Goal: Task Accomplishment & Management: Use online tool/utility

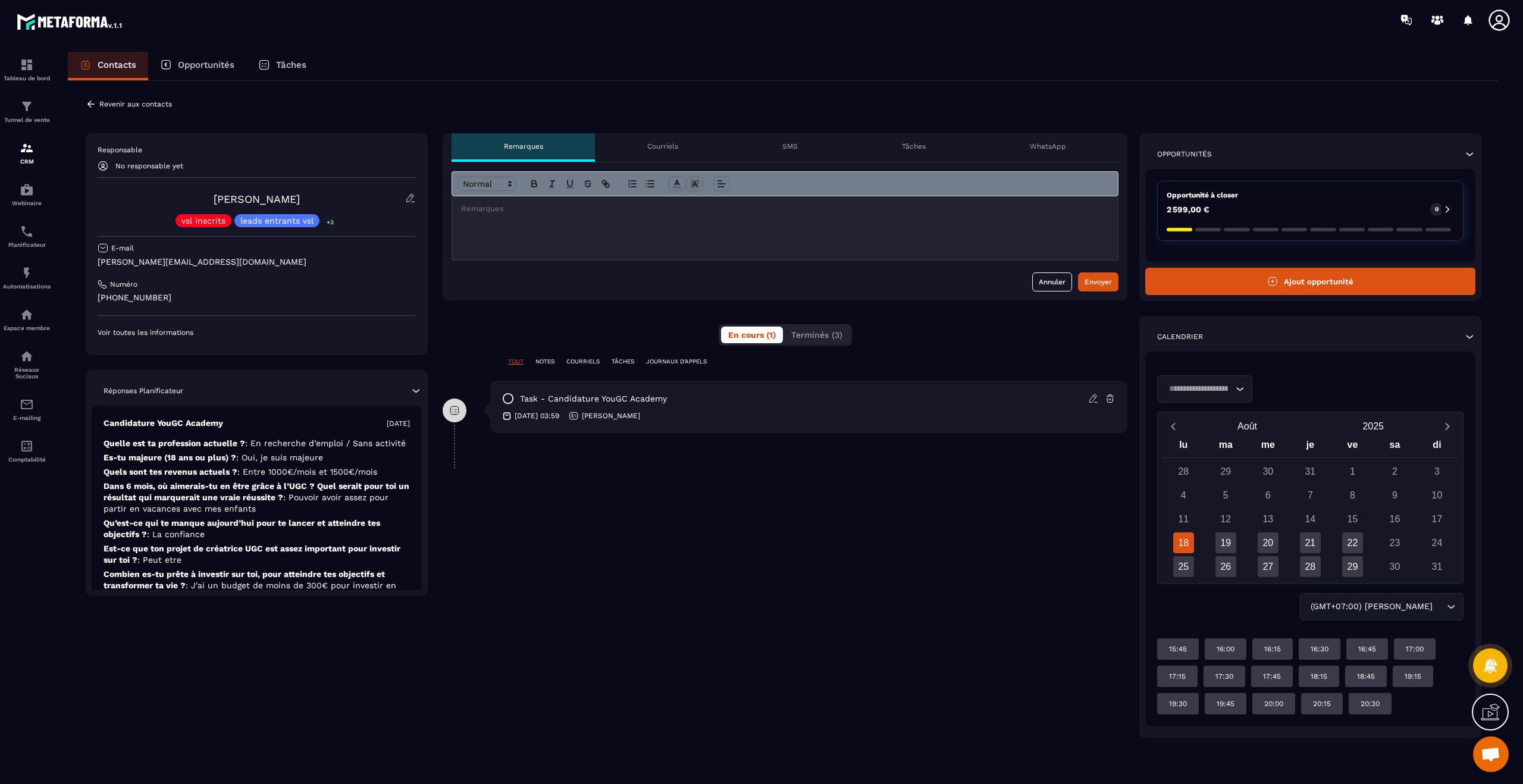
click at [815, 325] on div "En cours (1) Terminés (3)" at bounding box center [785, 335] width 133 height 22
click at [823, 339] on button "Terminés (3)" at bounding box center [817, 335] width 66 height 17
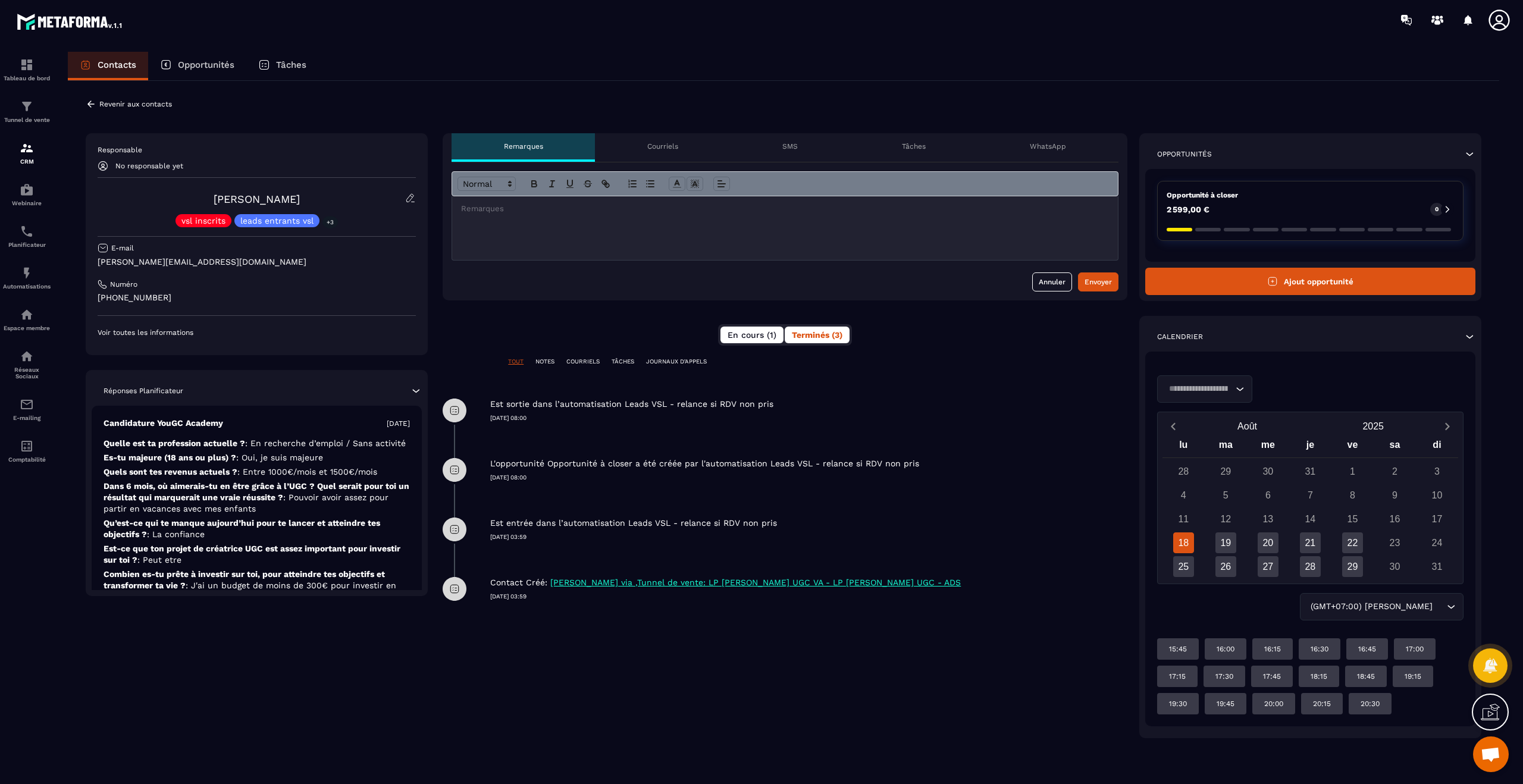
click at [764, 340] on button "En cours (1)" at bounding box center [752, 335] width 63 height 17
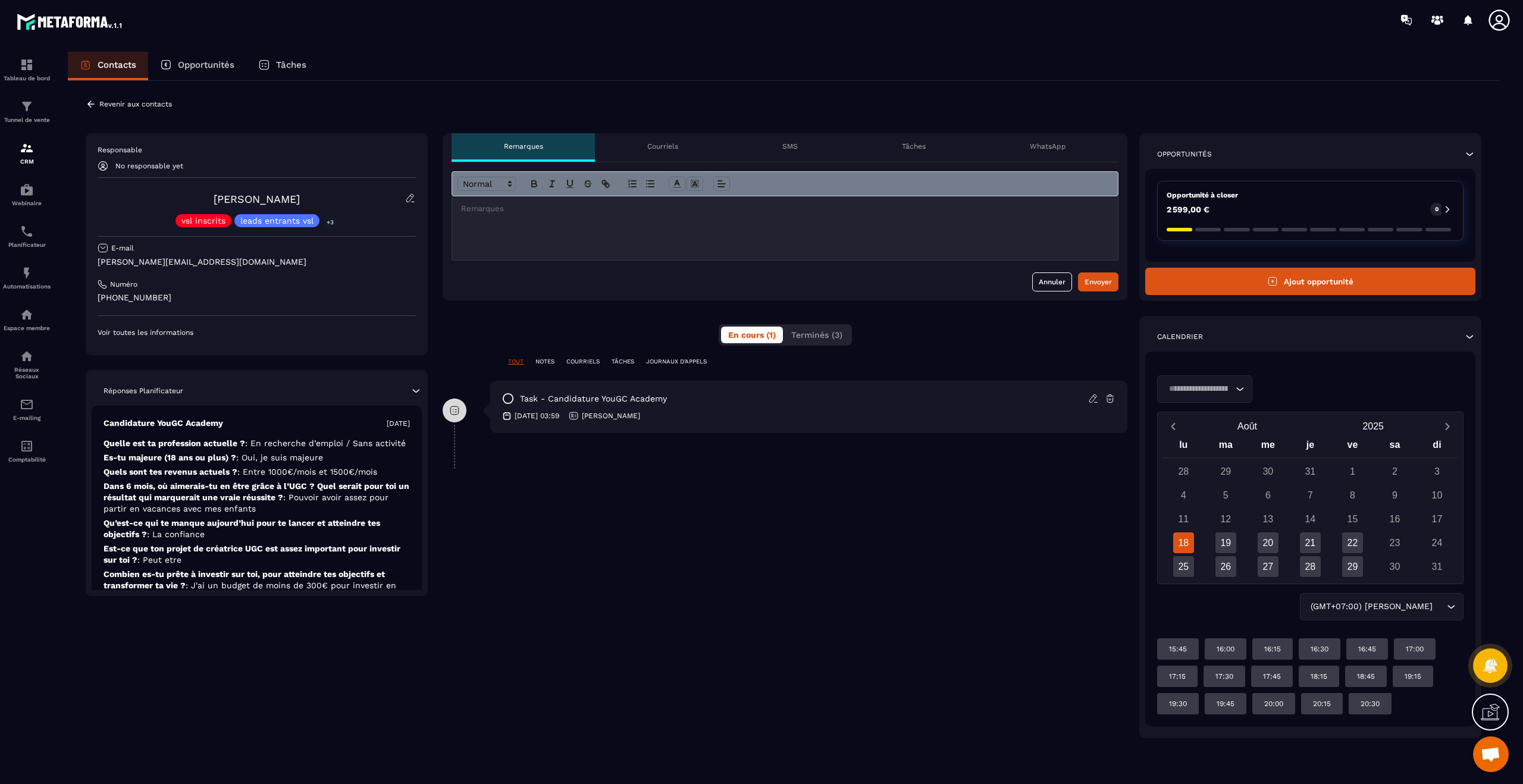
click at [682, 360] on p "JOURNAUX D'APPELS" at bounding box center [677, 361] width 61 height 8
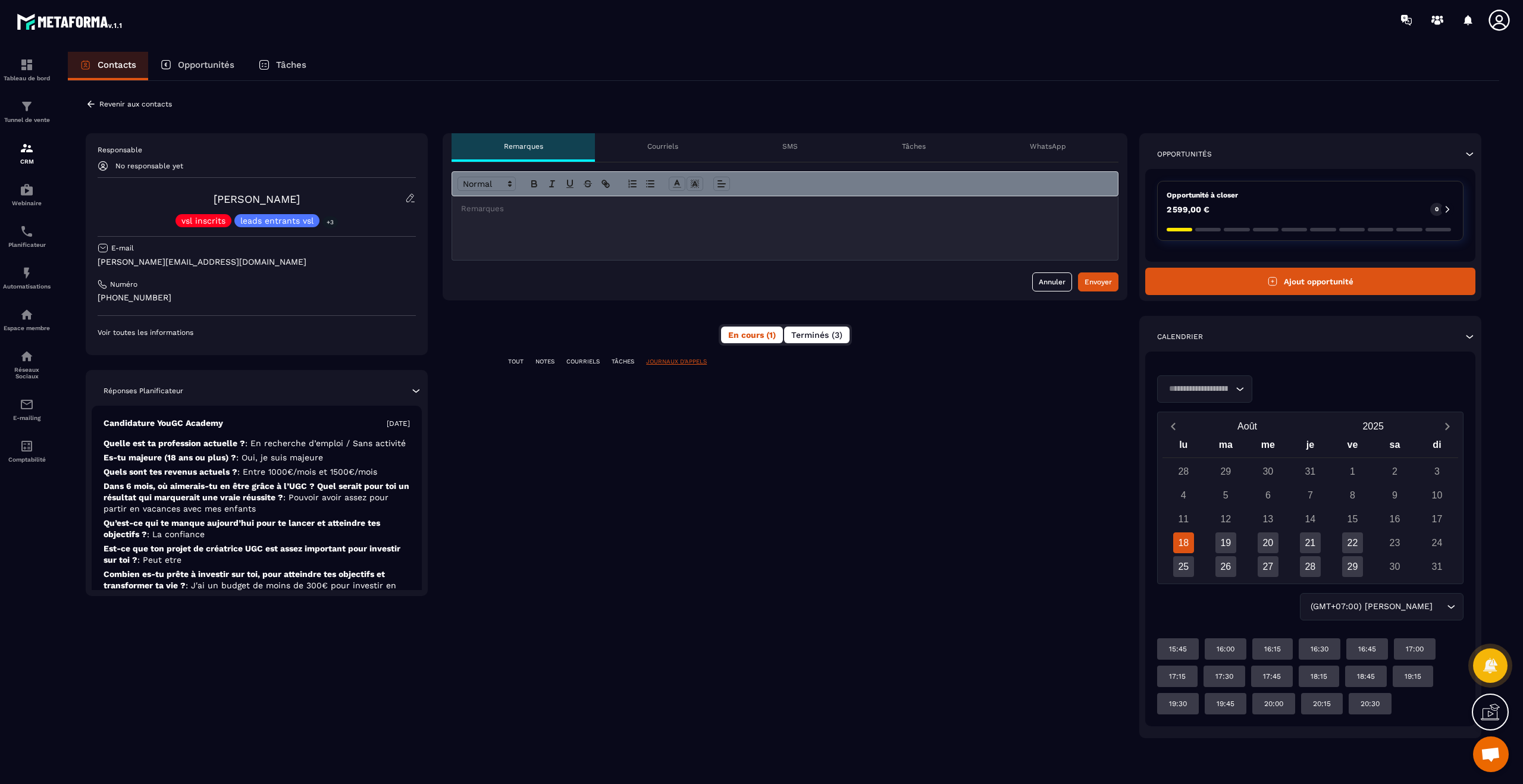
click at [815, 338] on span "Terminés (3)" at bounding box center [817, 335] width 51 height 10
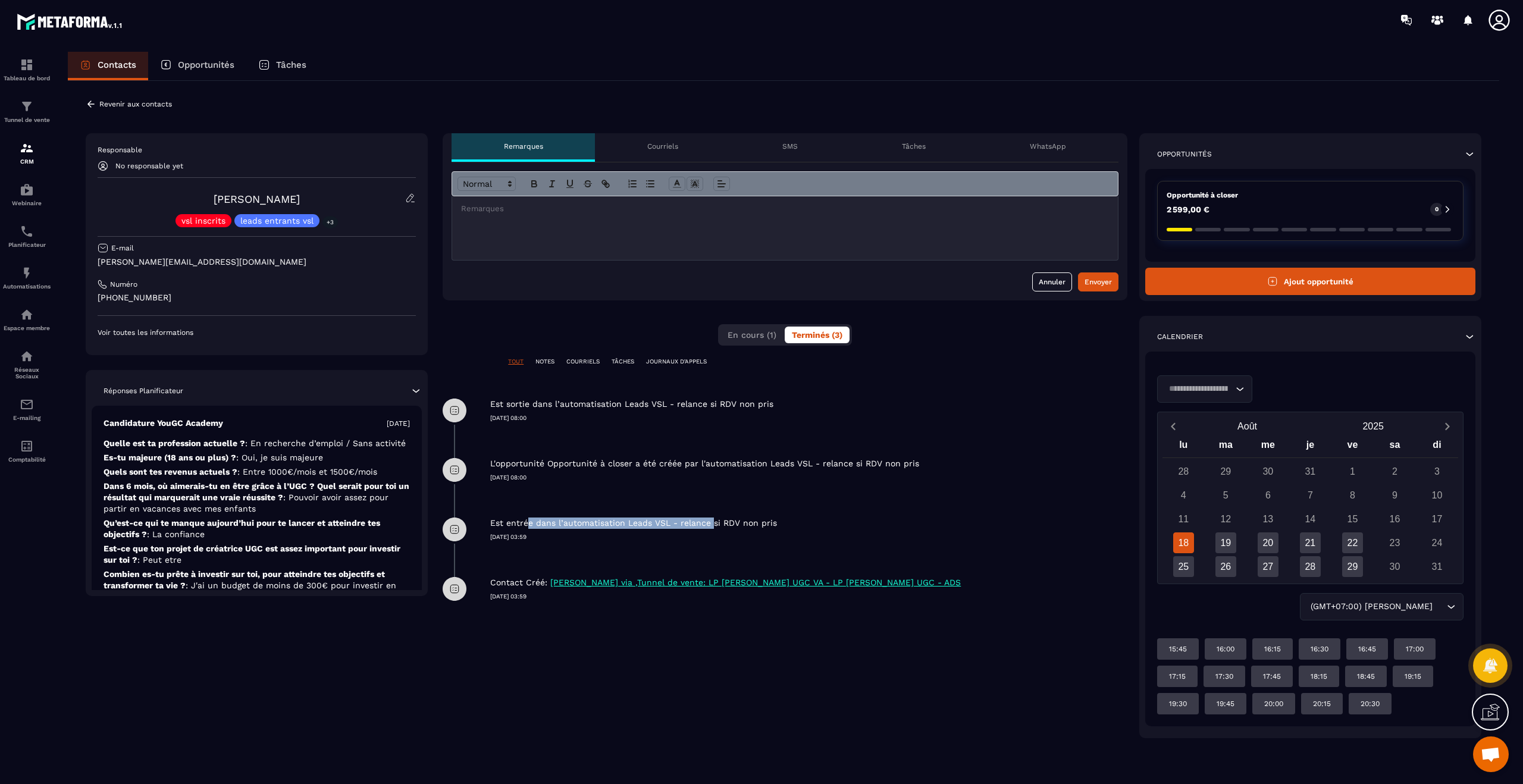
drag, startPoint x: 531, startPoint y: 525, endPoint x: 714, endPoint y: 527, distance: 183.0
click at [711, 527] on p "Est entrée dans l’automatisation Leads VSL - relance si RDV non pris" at bounding box center [633, 523] width 287 height 11
drag, startPoint x: 790, startPoint y: 527, endPoint x: 498, endPoint y: 525, distance: 292.0
click at [498, 525] on div "Est entrée dans l’automatisation Leads VSL - relance si RDV non pris" at bounding box center [809, 523] width 637 height 11
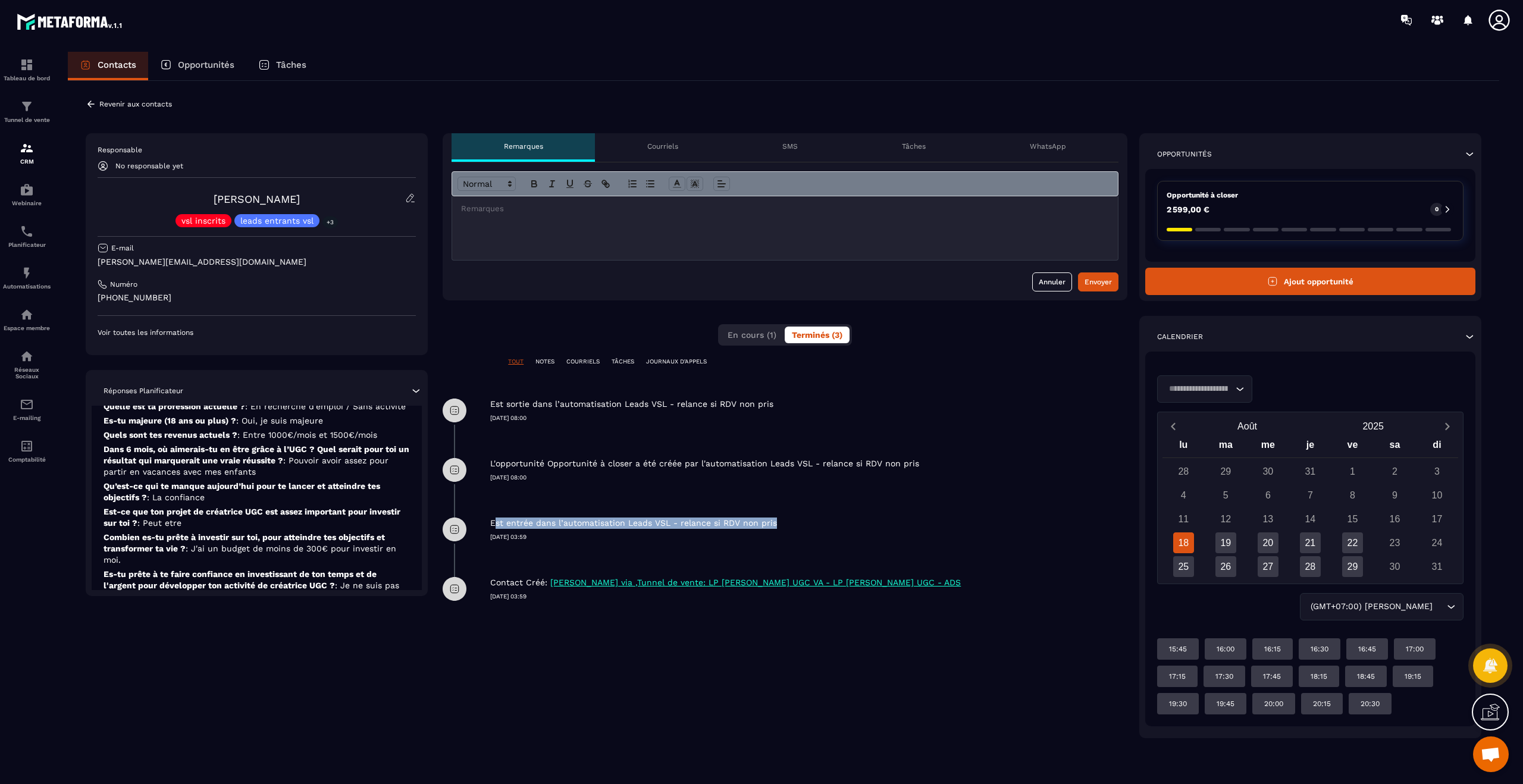
scroll to position [84, 0]
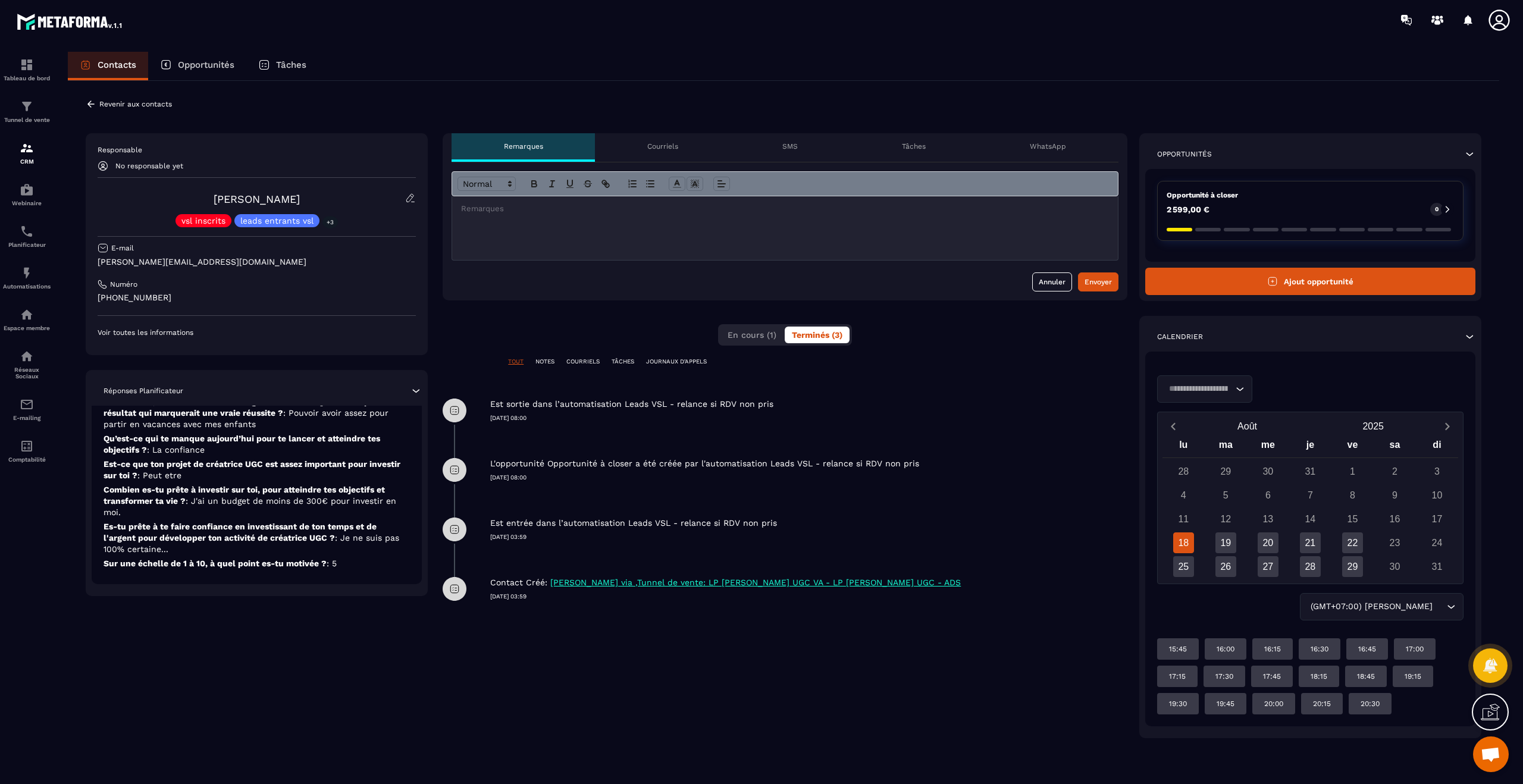
click at [744, 518] on p "Est entrée dans l’automatisation Leads VSL - relance si RDV non pris" at bounding box center [633, 523] width 287 height 11
click at [679, 526] on p "Est entrée dans l’automatisation Leads VSL - relance si RDV non pris" at bounding box center [633, 523] width 287 height 11
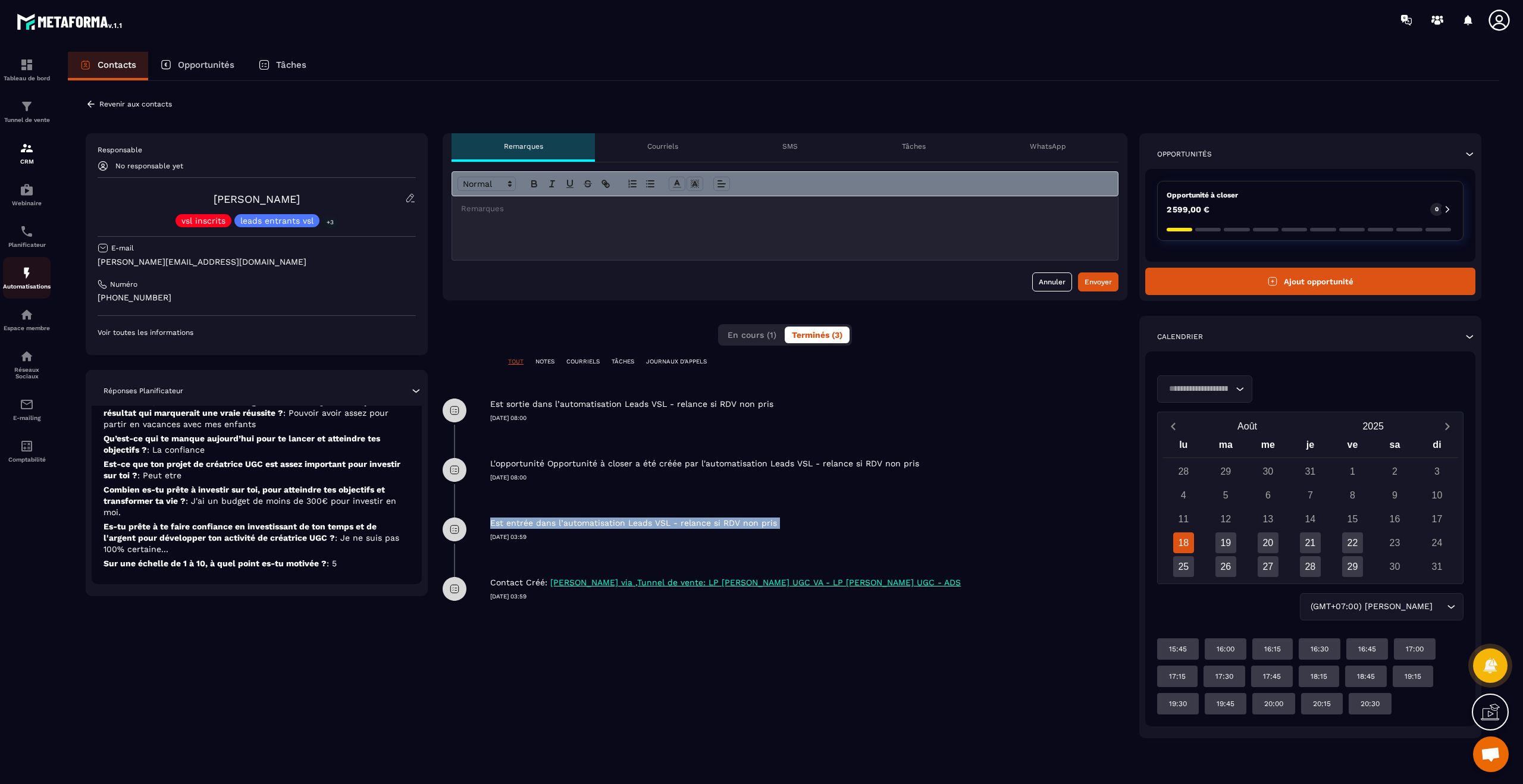
click at [29, 284] on p "Automatisations" at bounding box center [26, 286] width 47 height 6
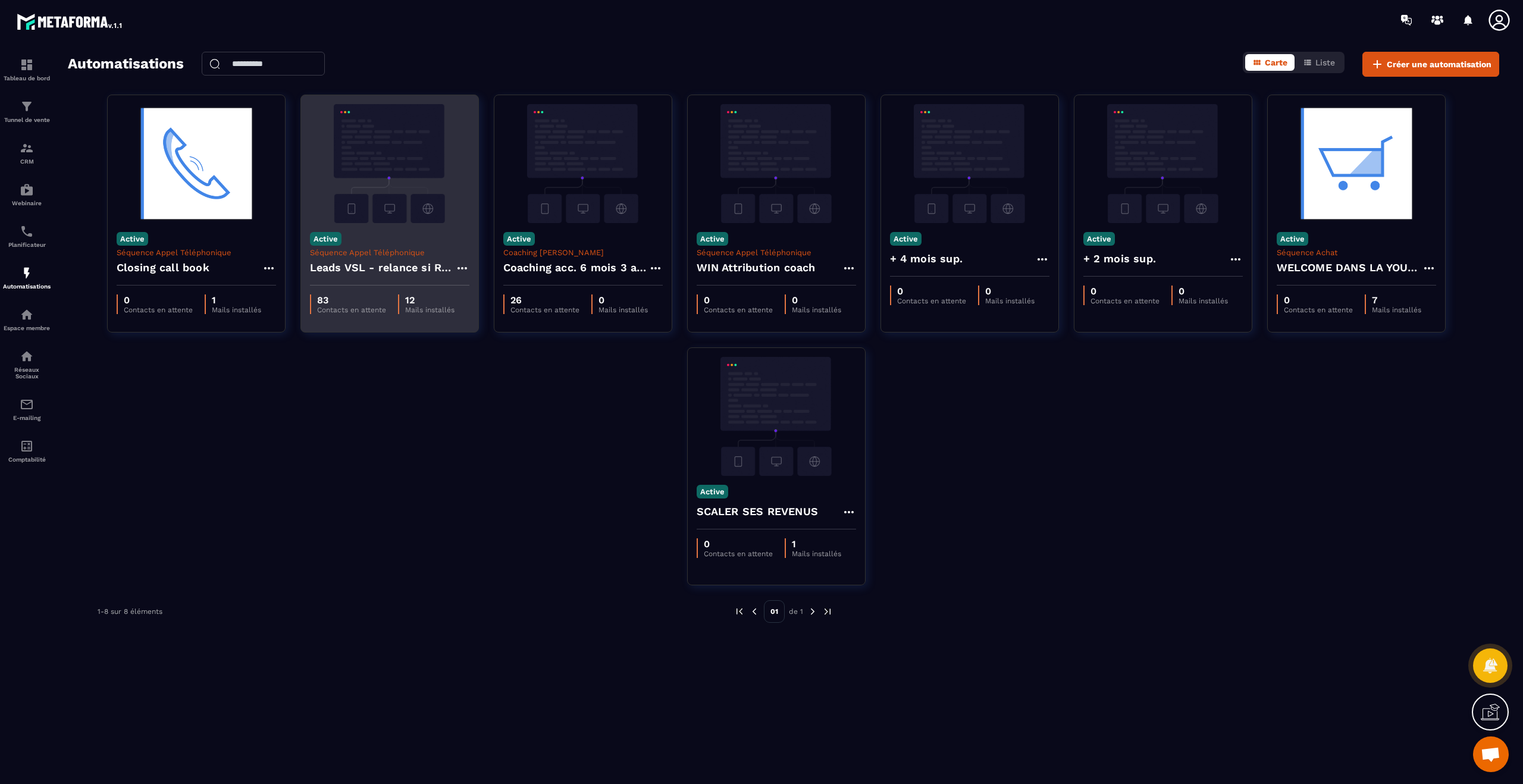
click at [401, 270] on h4 "Leads VSL - relance si RDV non pris" at bounding box center [382, 267] width 145 height 17
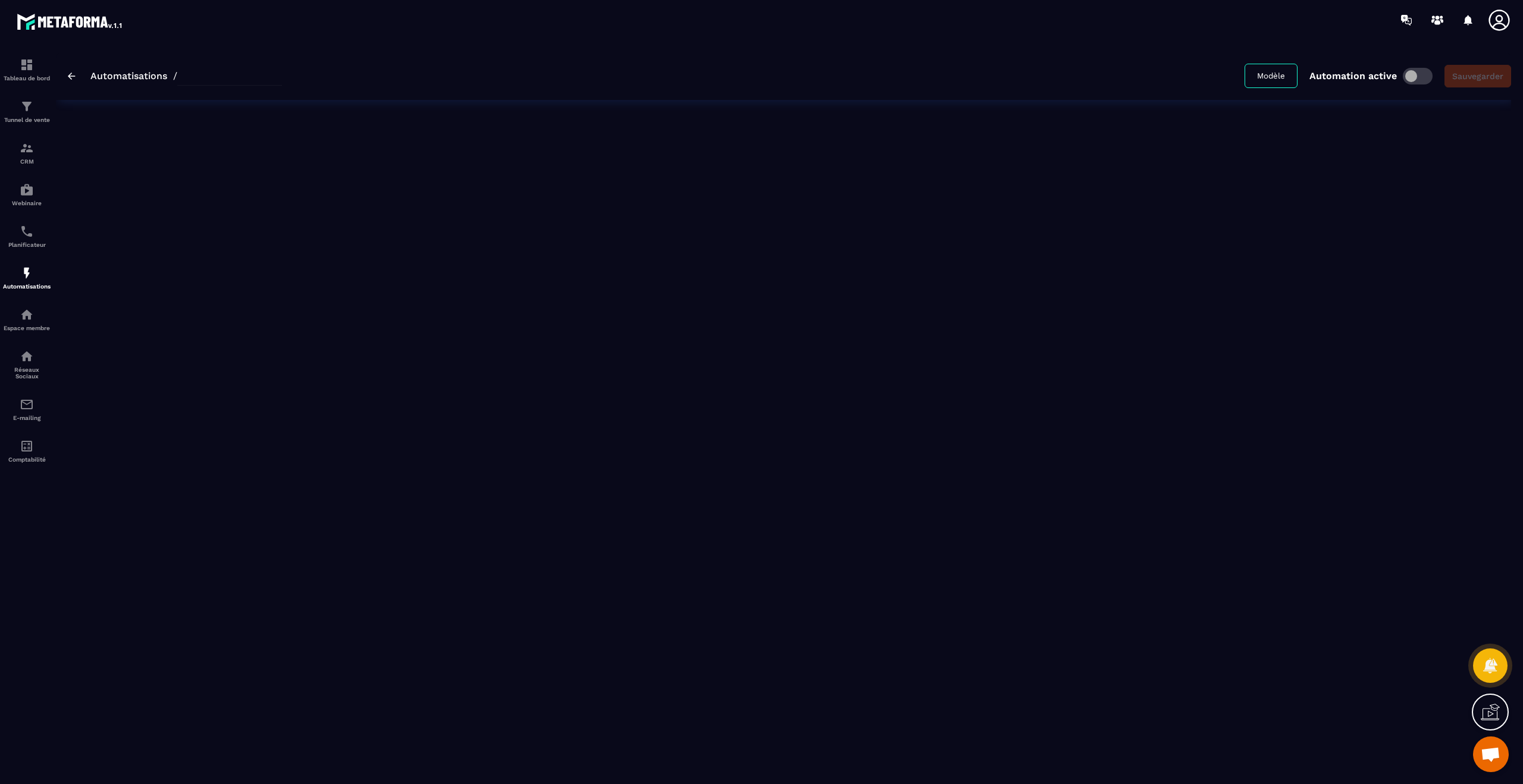
type input "**********"
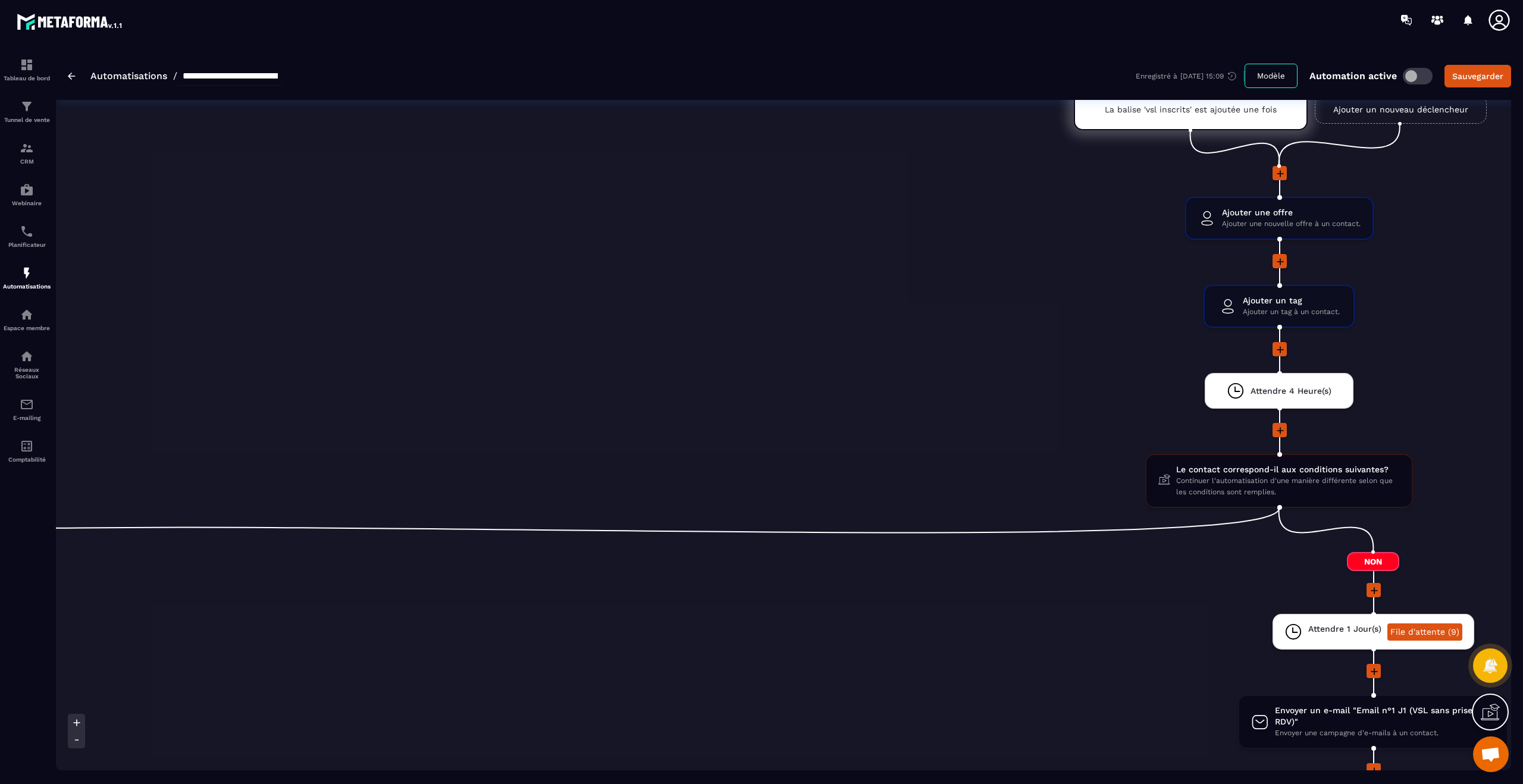
scroll to position [0, 445]
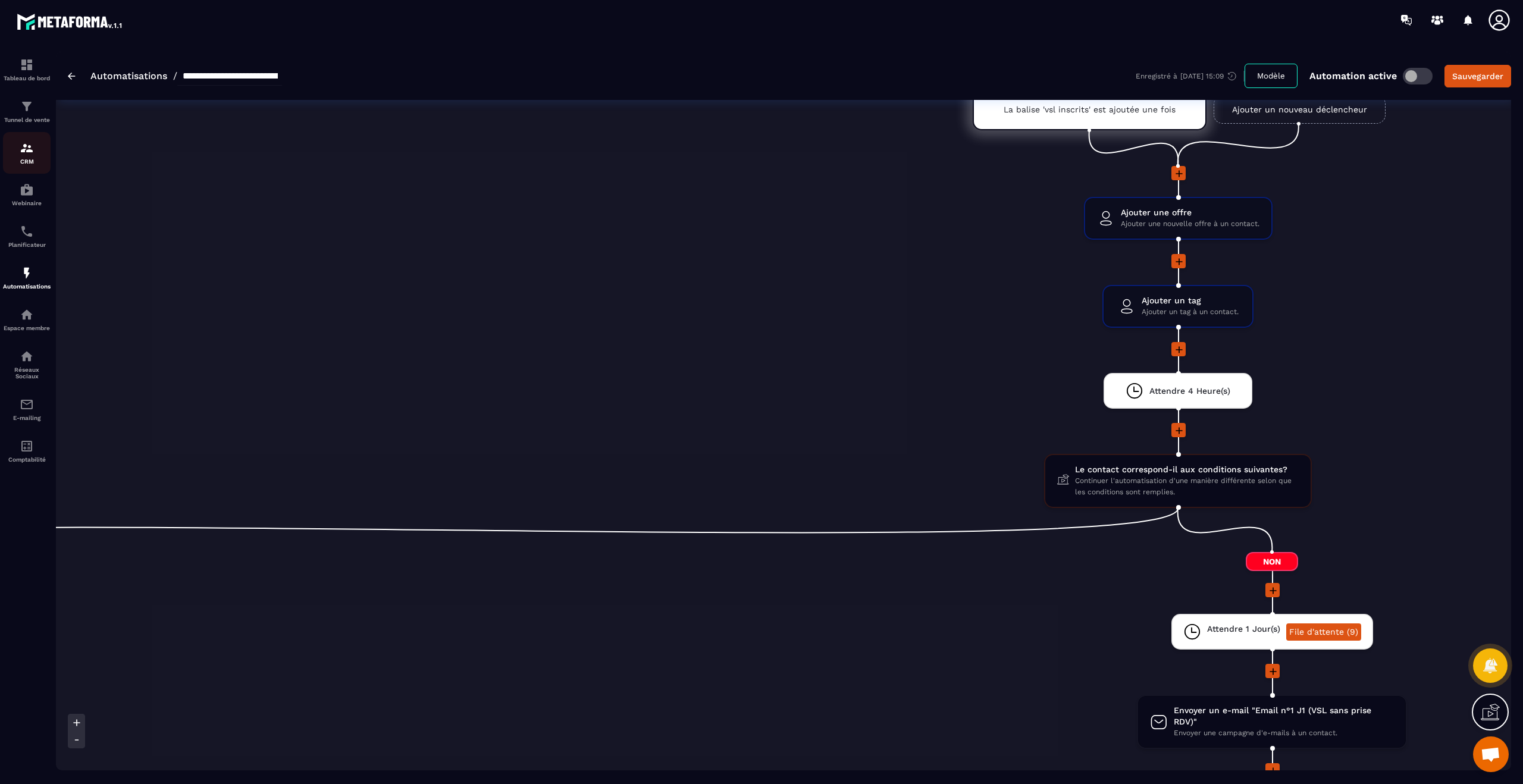
click at [22, 150] on img at bounding box center [26, 148] width 14 height 14
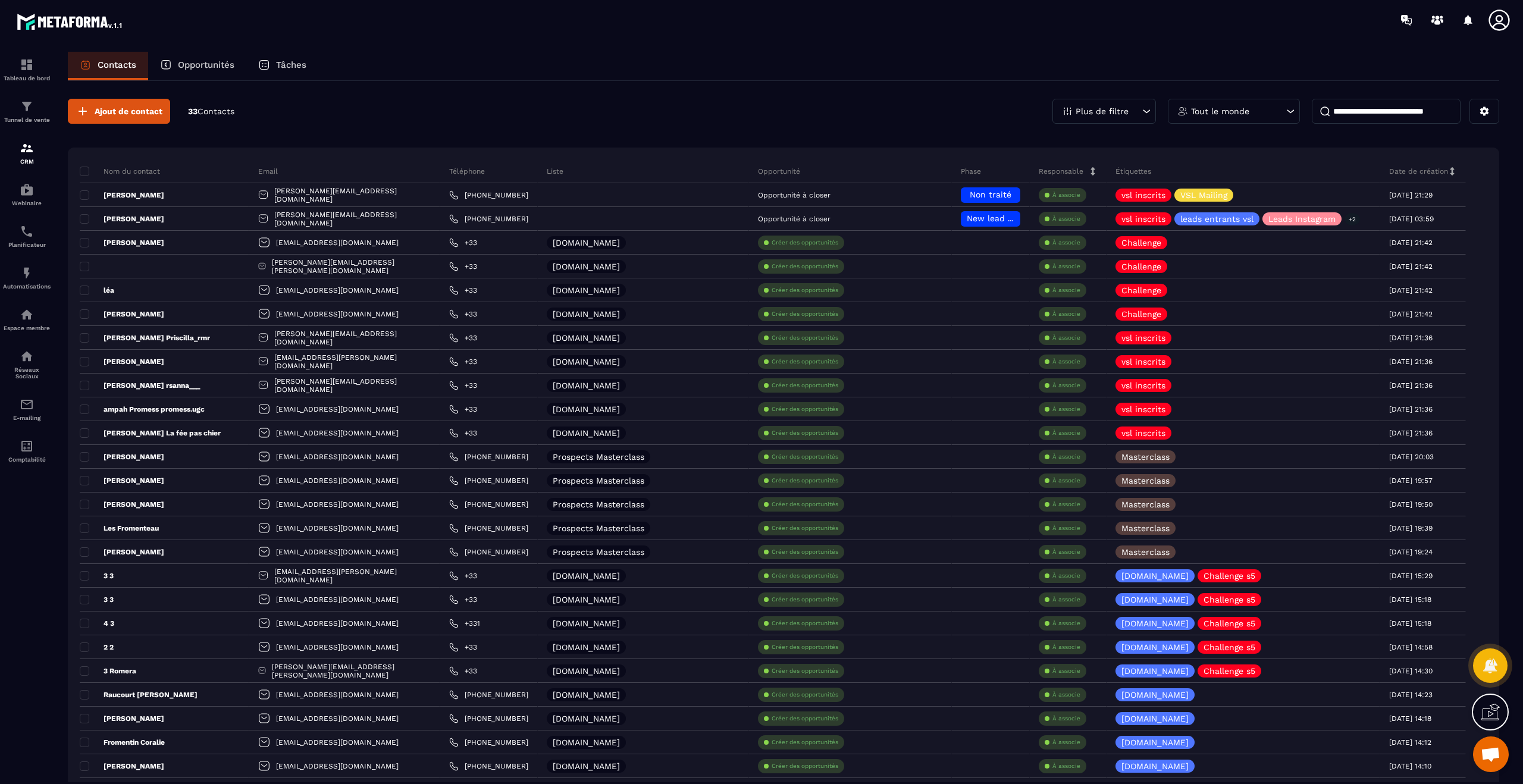
click at [1367, 102] on input at bounding box center [1386, 111] width 149 height 25
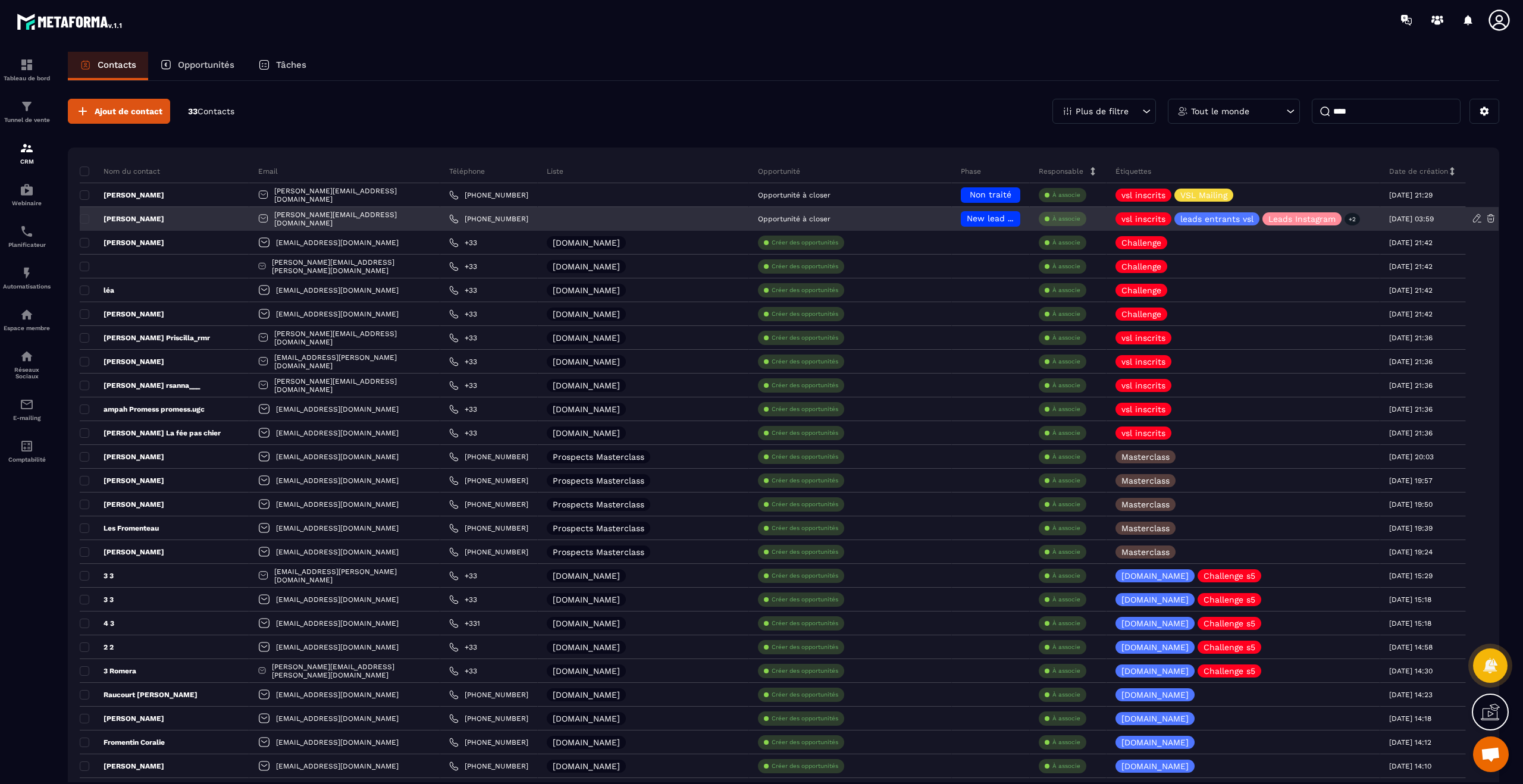
type input "****"
click at [129, 213] on div "[PERSON_NAME]" at bounding box center [164, 219] width 169 height 24
